Goal: Navigation & Orientation: Find specific page/section

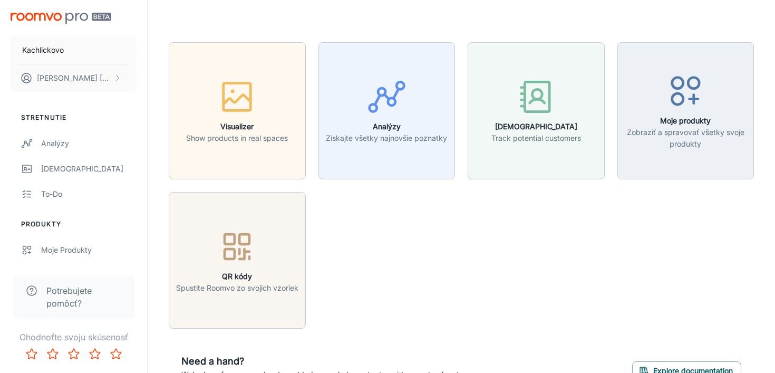
scroll to position [3, 0]
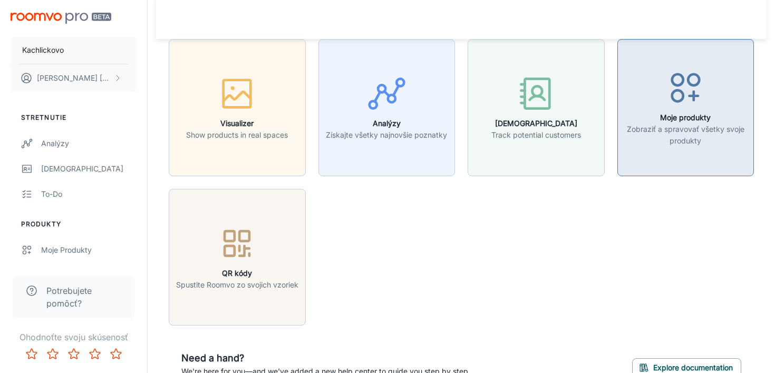
click at [697, 106] on icon "button" at bounding box center [686, 88] width 40 height 40
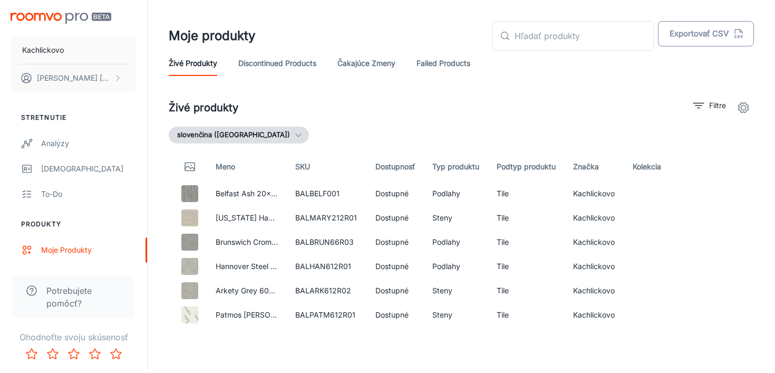
click at [736, 41] on button "Exportovať CSV" at bounding box center [706, 33] width 96 height 25
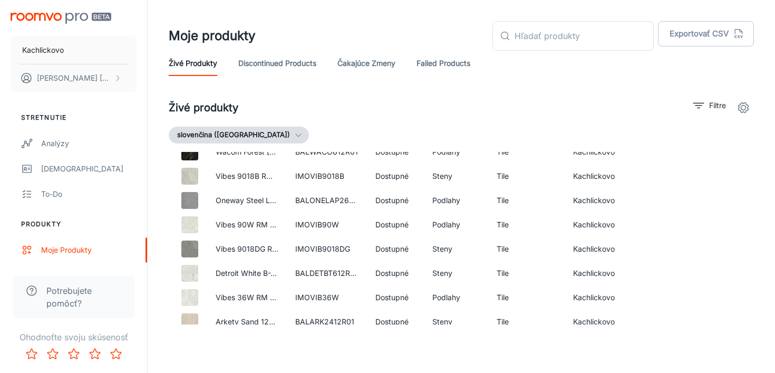
scroll to position [1820, 0]
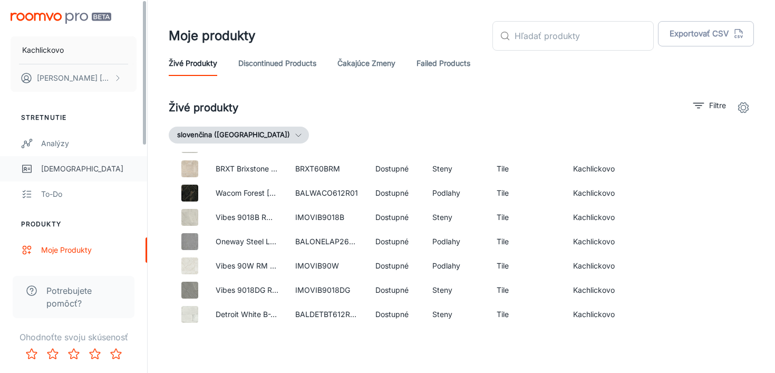
click at [60, 165] on div "[DEMOGRAPHIC_DATA]" at bounding box center [88, 169] width 95 height 12
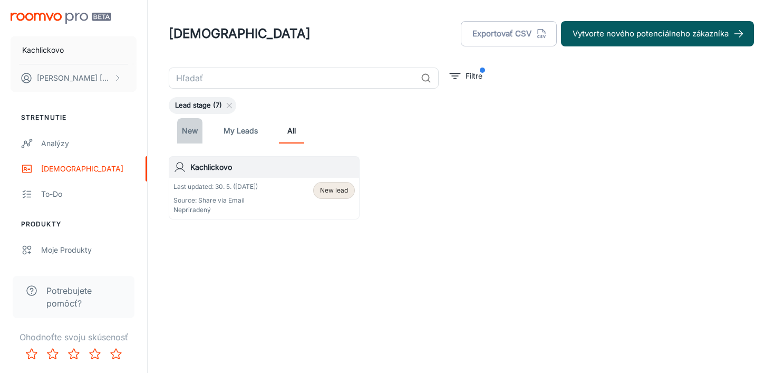
click at [197, 127] on link "New" at bounding box center [189, 130] width 25 height 25
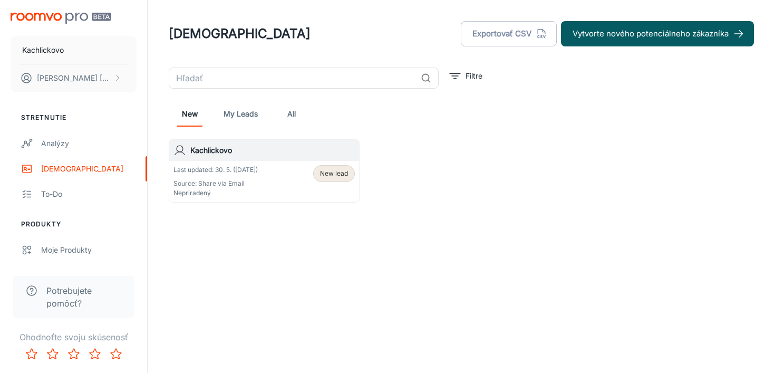
click at [231, 119] on link "My Leads" at bounding box center [241, 113] width 34 height 25
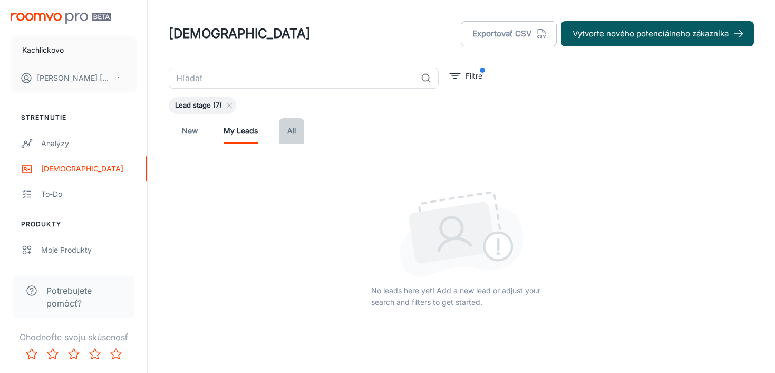
click at [293, 136] on link "All" at bounding box center [291, 130] width 25 height 25
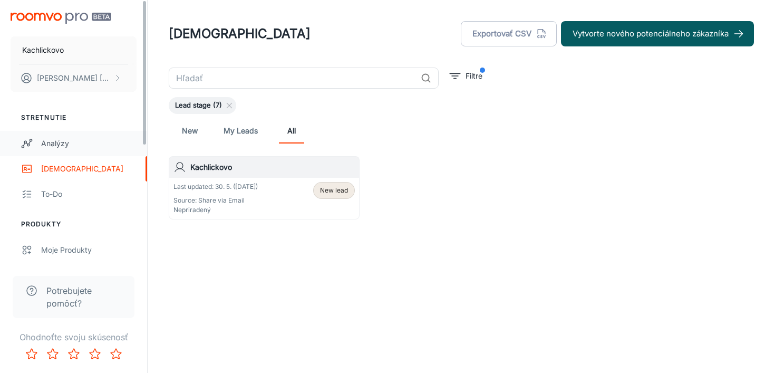
click at [81, 139] on div "Analýzy" at bounding box center [88, 144] width 95 height 12
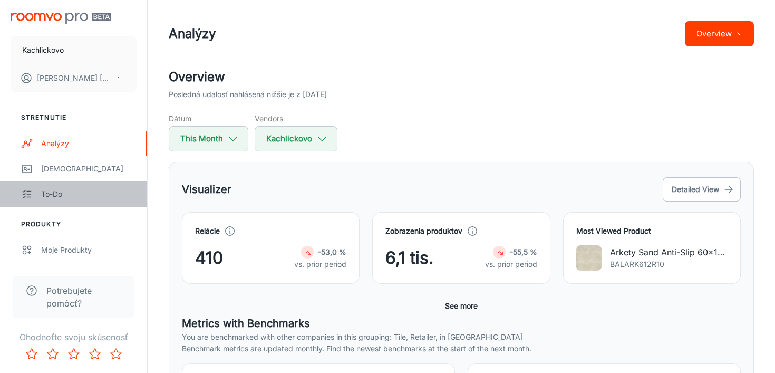
click at [65, 185] on link "To-do" at bounding box center [73, 193] width 147 height 25
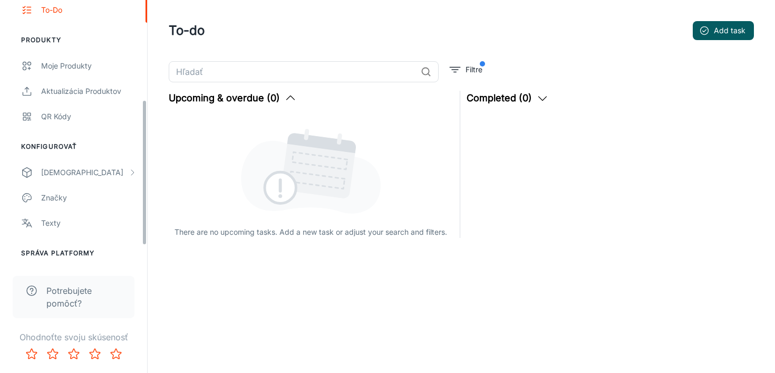
scroll to position [213, 0]
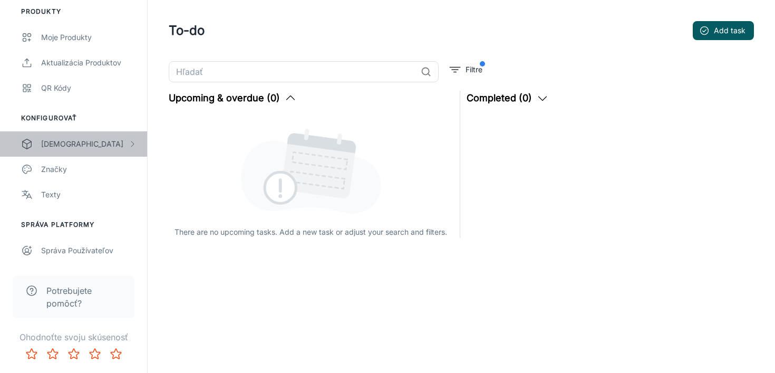
click at [106, 150] on div "[DEMOGRAPHIC_DATA]" at bounding box center [73, 143] width 147 height 25
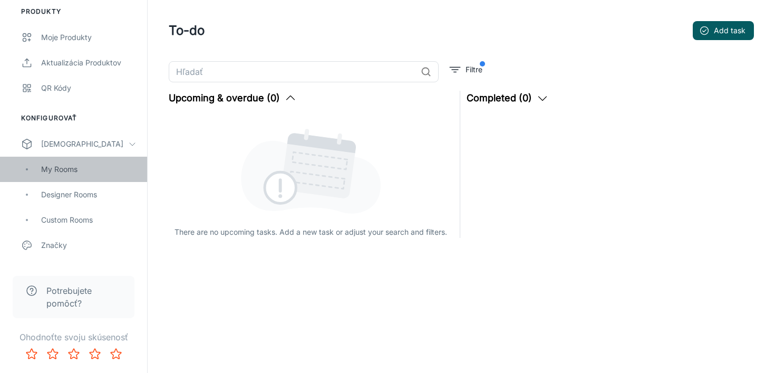
click at [95, 170] on div "My Rooms" at bounding box center [88, 170] width 95 height 12
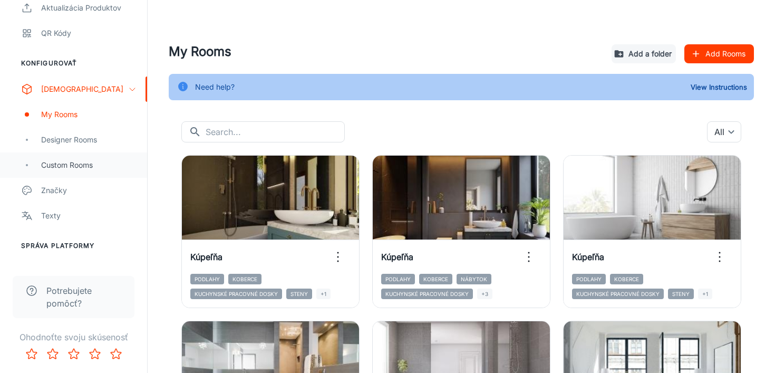
scroll to position [289, 0]
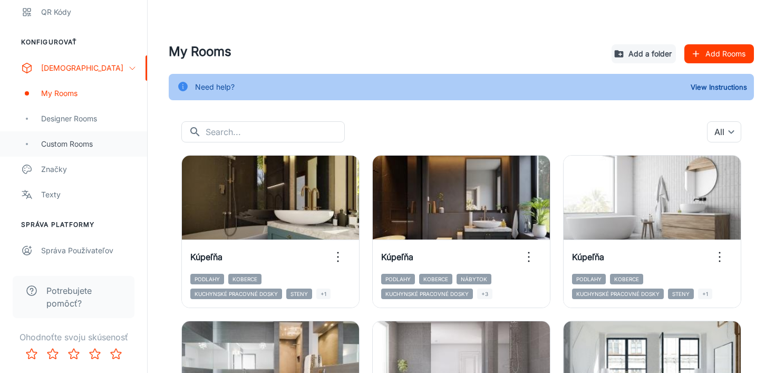
click at [85, 147] on div "Custom Rooms" at bounding box center [88, 144] width 95 height 12
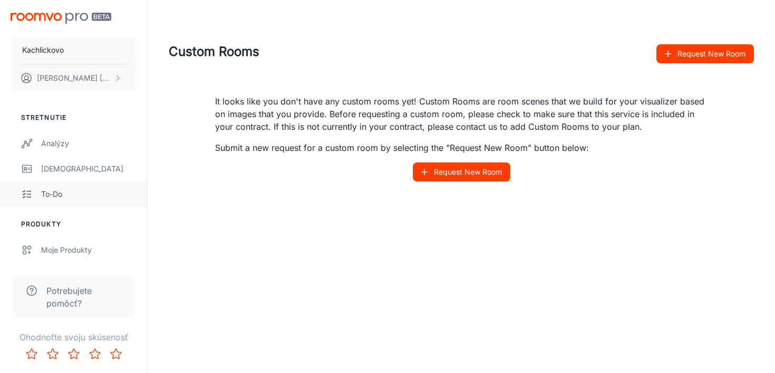
click at [50, 188] on div "To-do" at bounding box center [88, 194] width 95 height 12
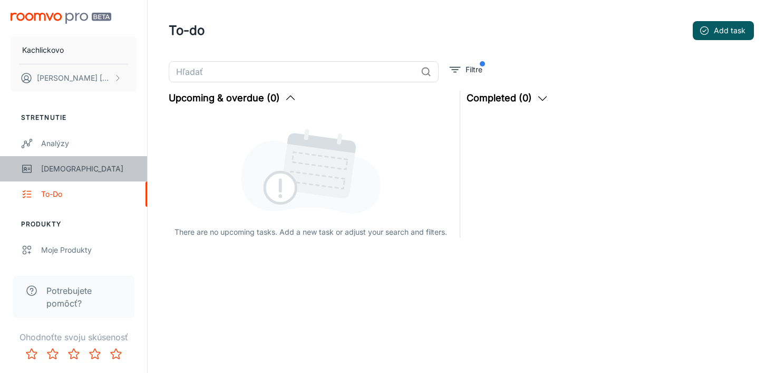
click at [64, 166] on div "[DEMOGRAPHIC_DATA]" at bounding box center [88, 169] width 95 height 12
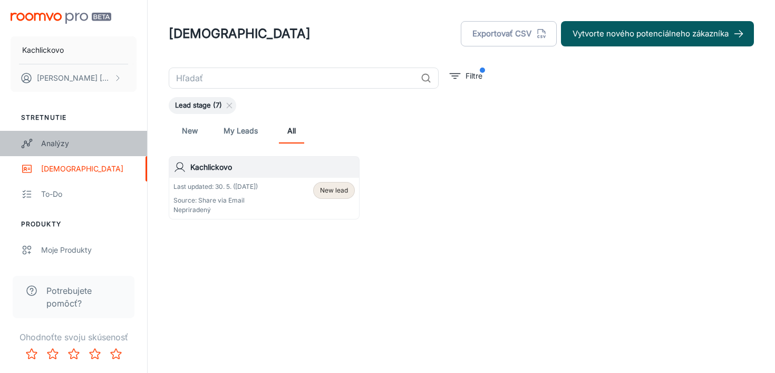
click at [69, 147] on div "Analýzy" at bounding box center [88, 144] width 95 height 12
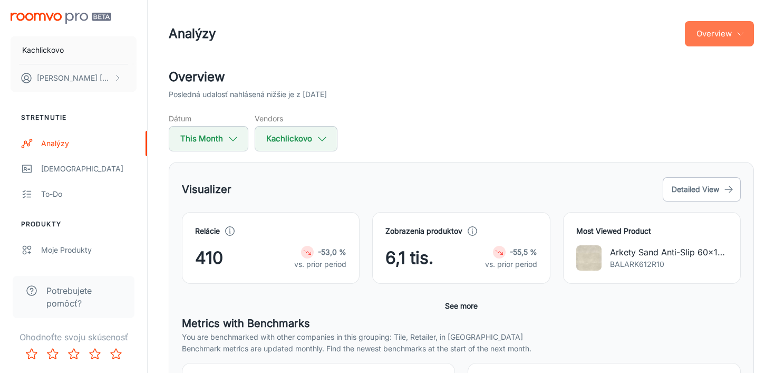
click at [719, 40] on button "Overview" at bounding box center [719, 33] width 69 height 25
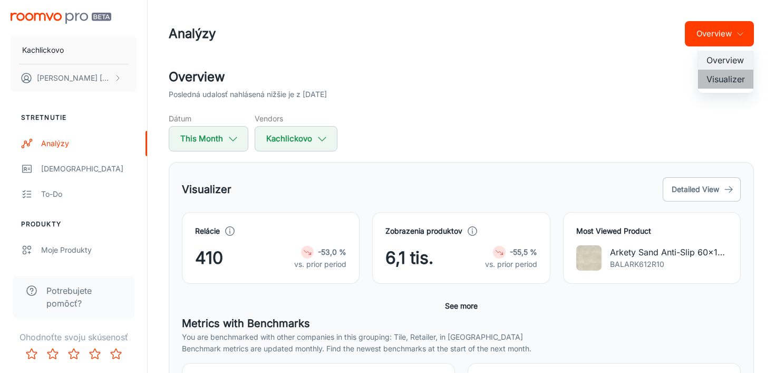
click at [714, 77] on li "Visualizer" at bounding box center [725, 79] width 55 height 19
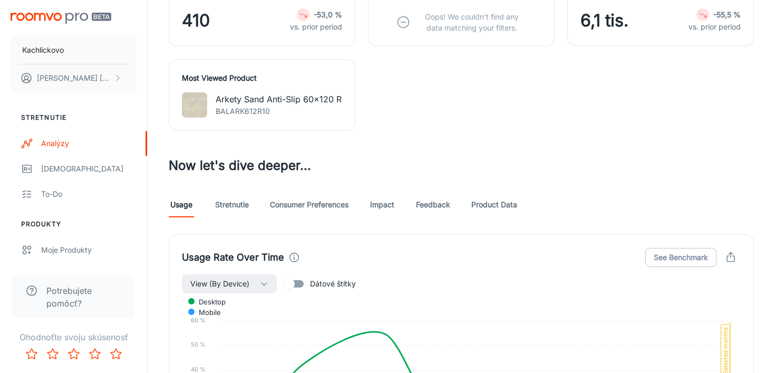
scroll to position [447, 0]
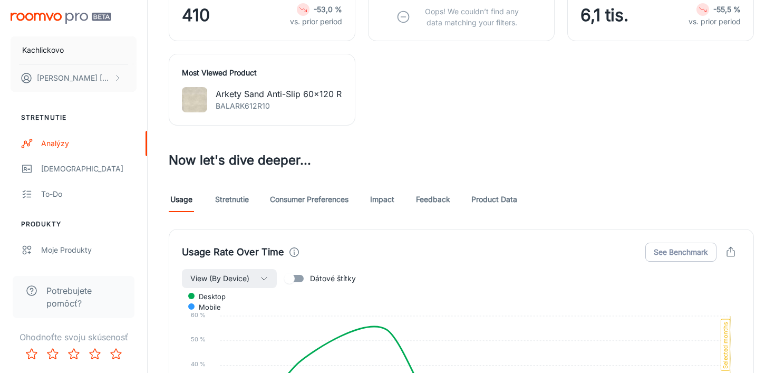
click at [324, 197] on link "Consumer Preferences" at bounding box center [309, 199] width 79 height 25
